Goal: Feedback & Contribution: Submit feedback/report problem

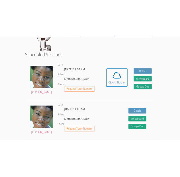
scroll to position [100, 0]
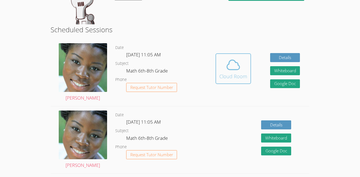
click at [241, 66] on span at bounding box center [234, 64] width 28 height 15
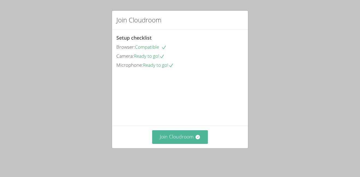
click at [200, 139] on icon at bounding box center [197, 136] width 5 height 5
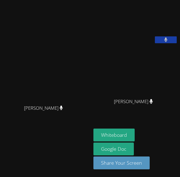
click at [165, 42] on icon at bounding box center [166, 39] width 4 height 5
click at [164, 42] on icon at bounding box center [166, 39] width 6 height 5
click at [164, 43] on button at bounding box center [166, 39] width 22 height 7
click at [164, 42] on icon at bounding box center [166, 39] width 6 height 5
click at [164, 43] on button at bounding box center [166, 39] width 22 height 7
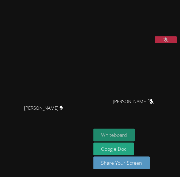
click at [118, 133] on button "Whiteboard" at bounding box center [113, 134] width 41 height 13
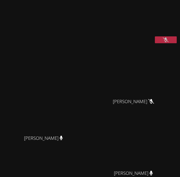
click at [170, 43] on button at bounding box center [166, 39] width 22 height 7
click at [158, 45] on div at bounding box center [166, 40] width 22 height 8
click at [157, 43] on button at bounding box center [166, 39] width 22 height 7
click at [171, 43] on button at bounding box center [166, 39] width 22 height 7
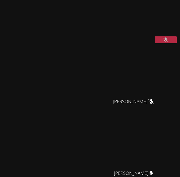
click at [172, 43] on button at bounding box center [166, 39] width 22 height 7
click at [167, 42] on icon at bounding box center [165, 39] width 3 height 5
click at [157, 43] on button at bounding box center [166, 39] width 22 height 7
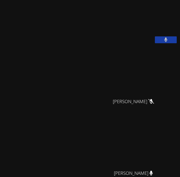
click at [157, 43] on button at bounding box center [166, 39] width 22 height 7
click at [164, 43] on button at bounding box center [166, 39] width 22 height 7
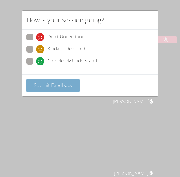
click at [63, 91] on button "Submit Feedback" at bounding box center [54, 85] width 54 height 13
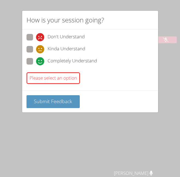
click at [34, 61] on label "Completely Understand" at bounding box center [62, 61] width 71 height 7
click at [36, 61] on input "Completely Understand" at bounding box center [38, 60] width 5 height 5
radio input "true"
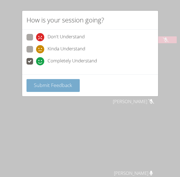
click at [47, 89] on button "Submit Feedback" at bounding box center [54, 85] width 54 height 13
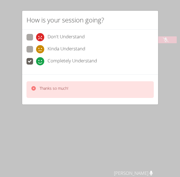
click at [53, 103] on div "Thanks so much!" at bounding box center [90, 89] width 136 height 30
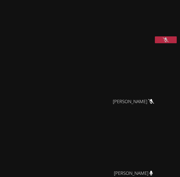
click at [162, 43] on button at bounding box center [166, 39] width 22 height 7
